Goal: Find specific fact: Find specific fact

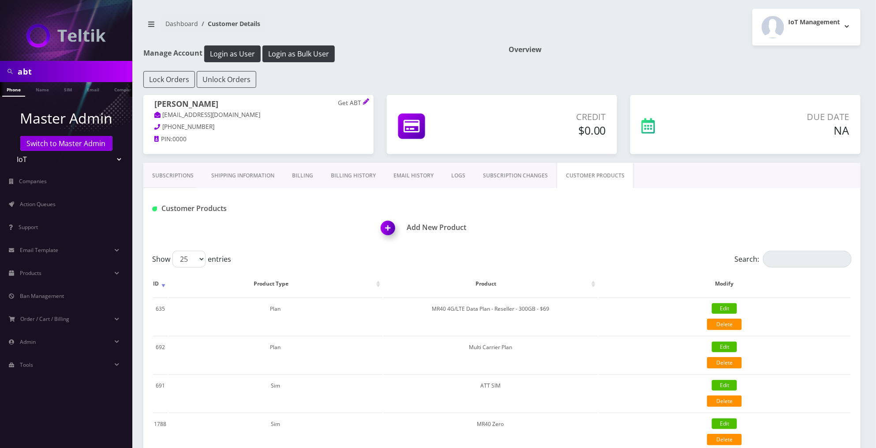
click at [69, 72] on input "abt" at bounding box center [74, 71] width 112 height 17
click at [42, 90] on link "Name" at bounding box center [42, 89] width 22 height 15
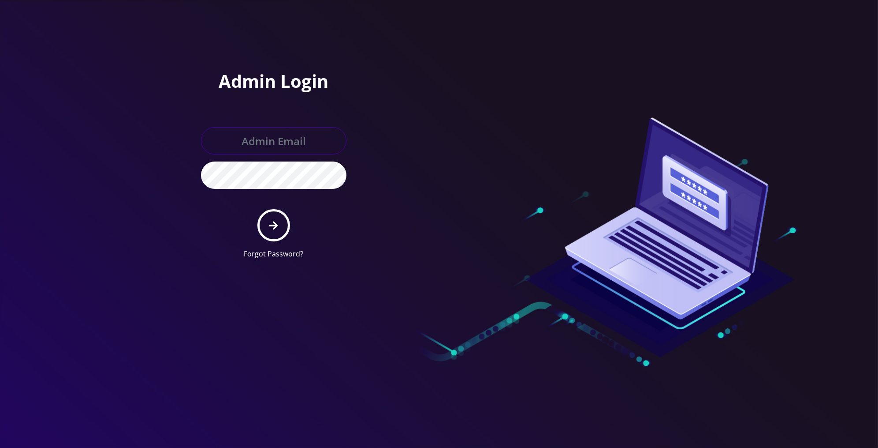
type input "[PERSON_NAME][EMAIL_ADDRESS][DOMAIN_NAME]"
click at [269, 225] on button "submit" at bounding box center [273, 225] width 32 height 32
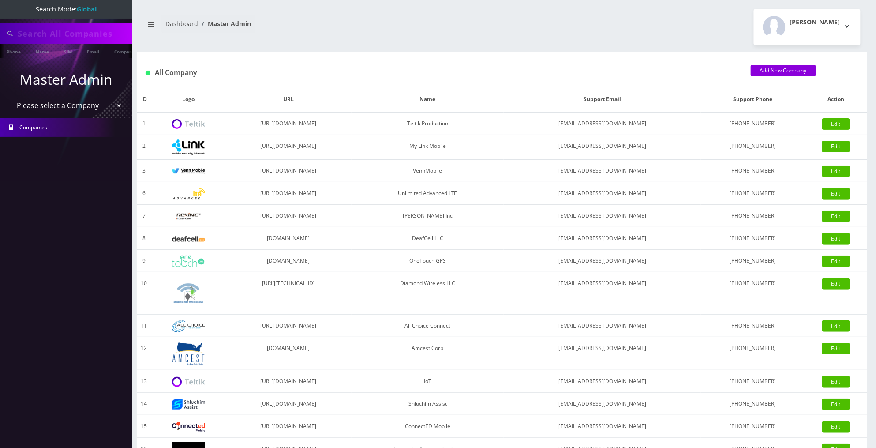
type input "abt"
click at [49, 36] on input "abt" at bounding box center [74, 33] width 112 height 17
type input "2981"
click at [69, 56] on link "SIM" at bounding box center [68, 51] width 17 height 15
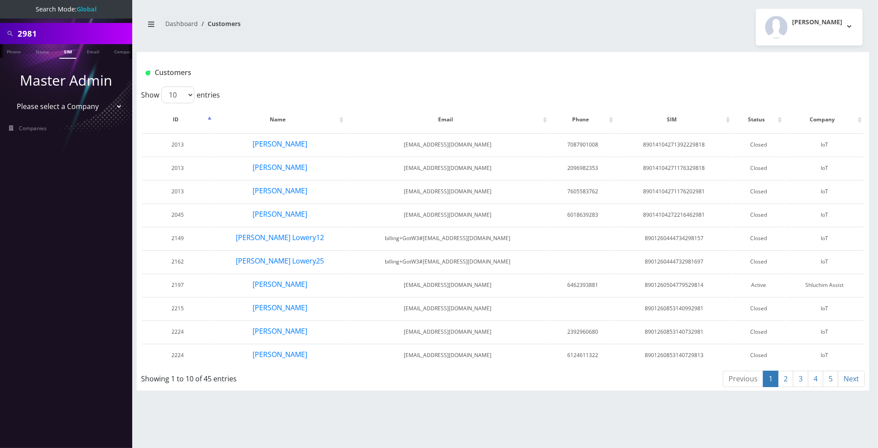
click at [18, 34] on input "2981" at bounding box center [74, 33] width 112 height 17
type input "00002981"
click at [69, 49] on link "SIM" at bounding box center [68, 51] width 17 height 15
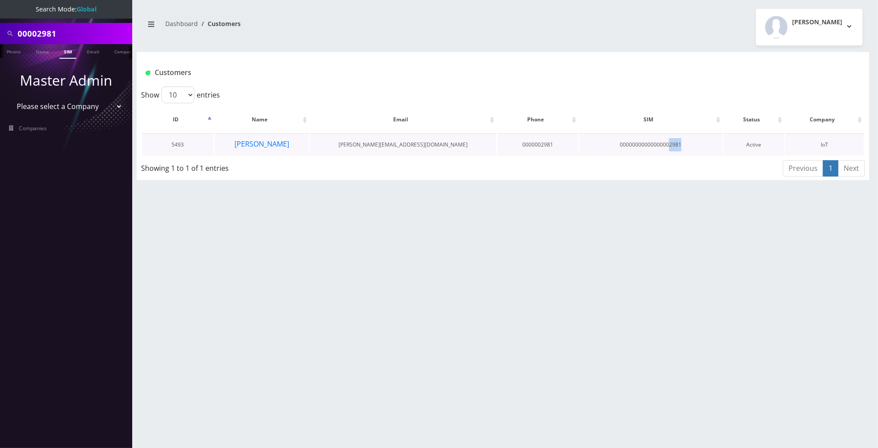
drag, startPoint x: 682, startPoint y: 143, endPoint x: 668, endPoint y: 146, distance: 14.8
click at [668, 146] on td "00000000000000002981" at bounding box center [650, 144] width 143 height 22
copy td "2981"
drag, startPoint x: 187, startPoint y: 145, endPoint x: 166, endPoint y: 145, distance: 21.2
click at [166, 145] on td "5493" at bounding box center [178, 144] width 72 height 22
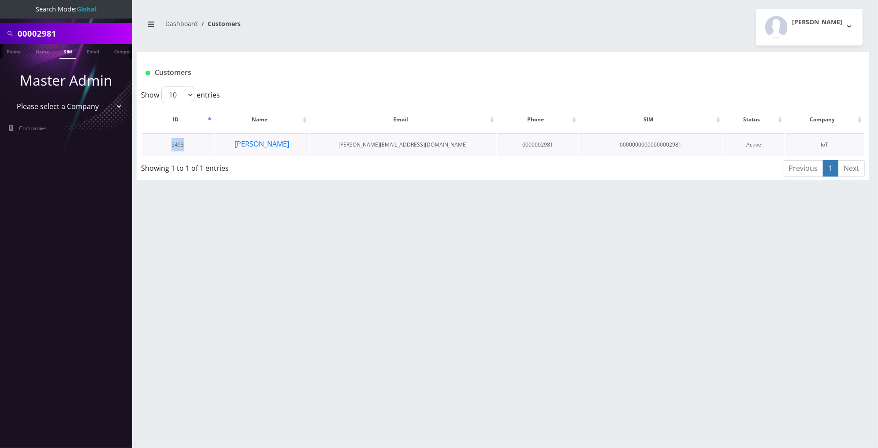
copy td "5493"
